Goal: Task Accomplishment & Management: Use online tool/utility

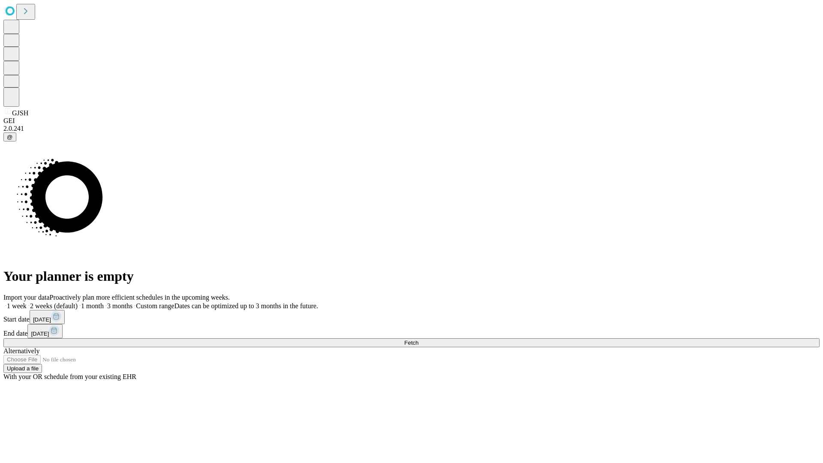
click at [419, 340] on span "Fetch" at bounding box center [411, 343] width 14 height 6
